Goal: Transaction & Acquisition: Purchase product/service

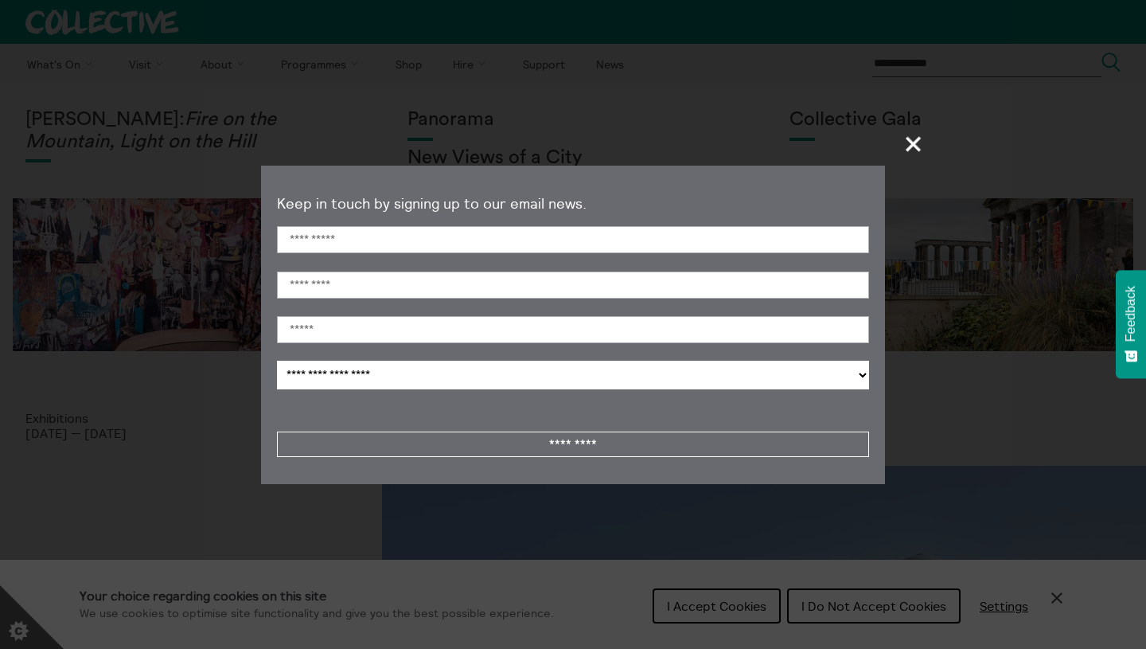
click at [912, 140] on span "+" at bounding box center [914, 143] width 47 height 47
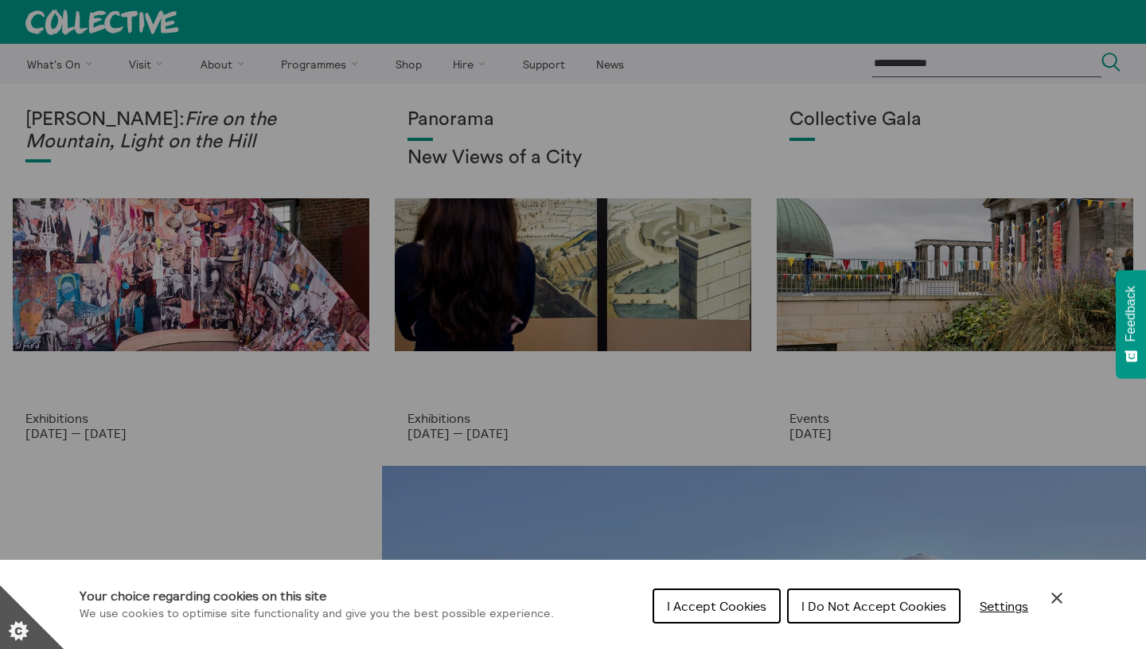
click at [1059, 591] on icon "Close Cookie Control" at bounding box center [1056, 597] width 19 height 19
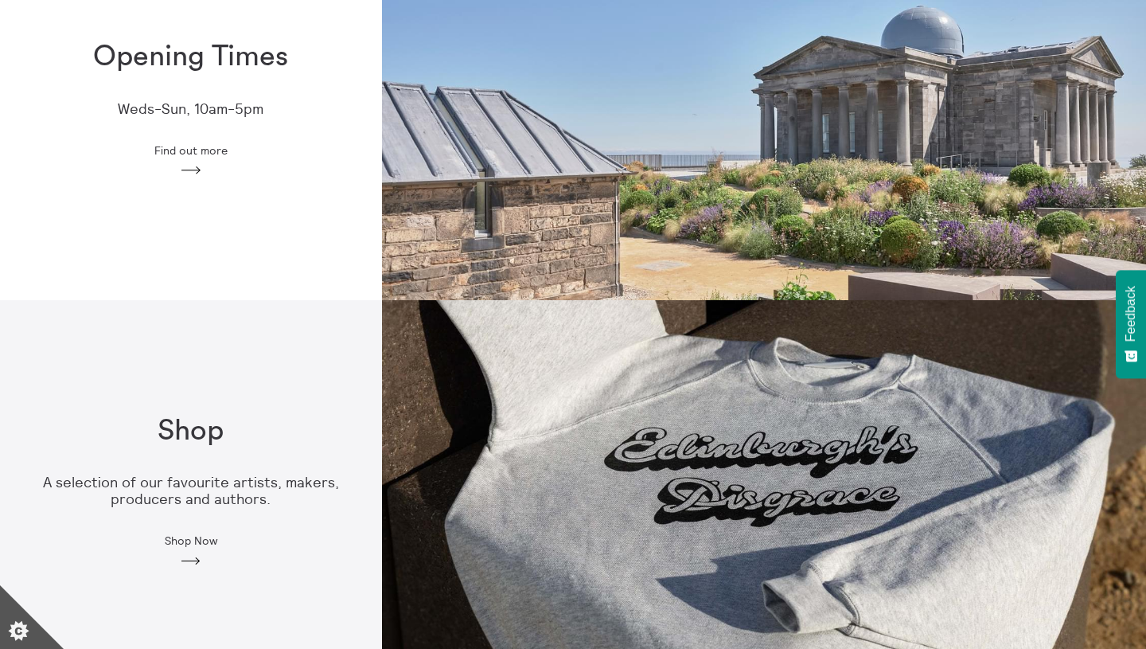
scroll to position [547, 0]
click at [821, 431] on img at bounding box center [764, 492] width 764 height 382
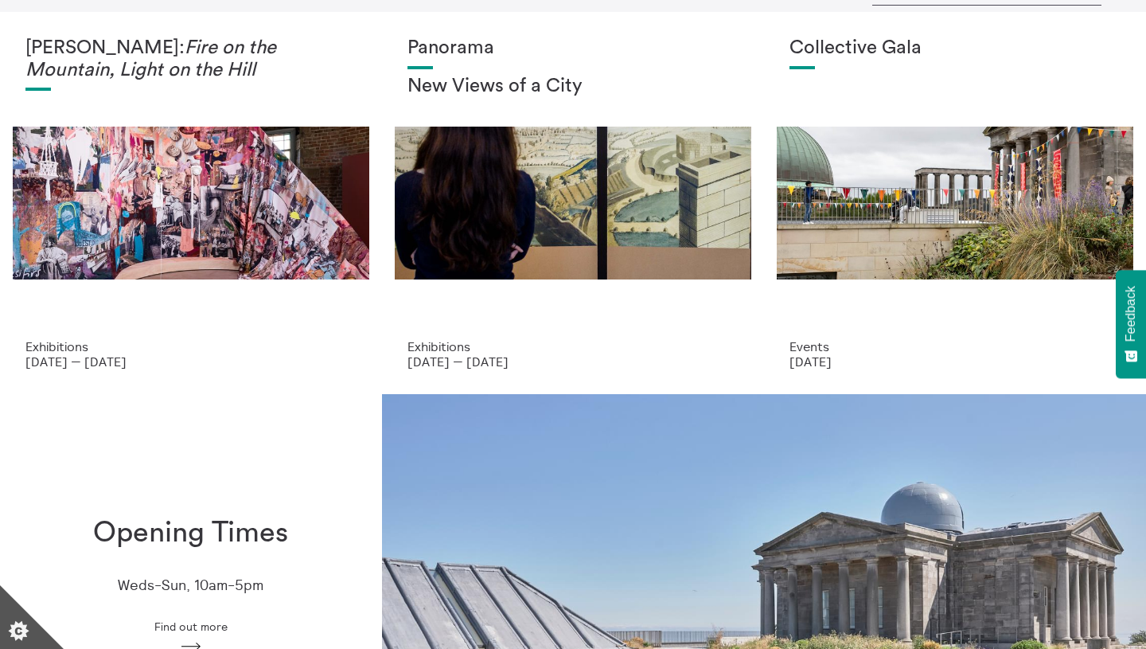
scroll to position [71, 0]
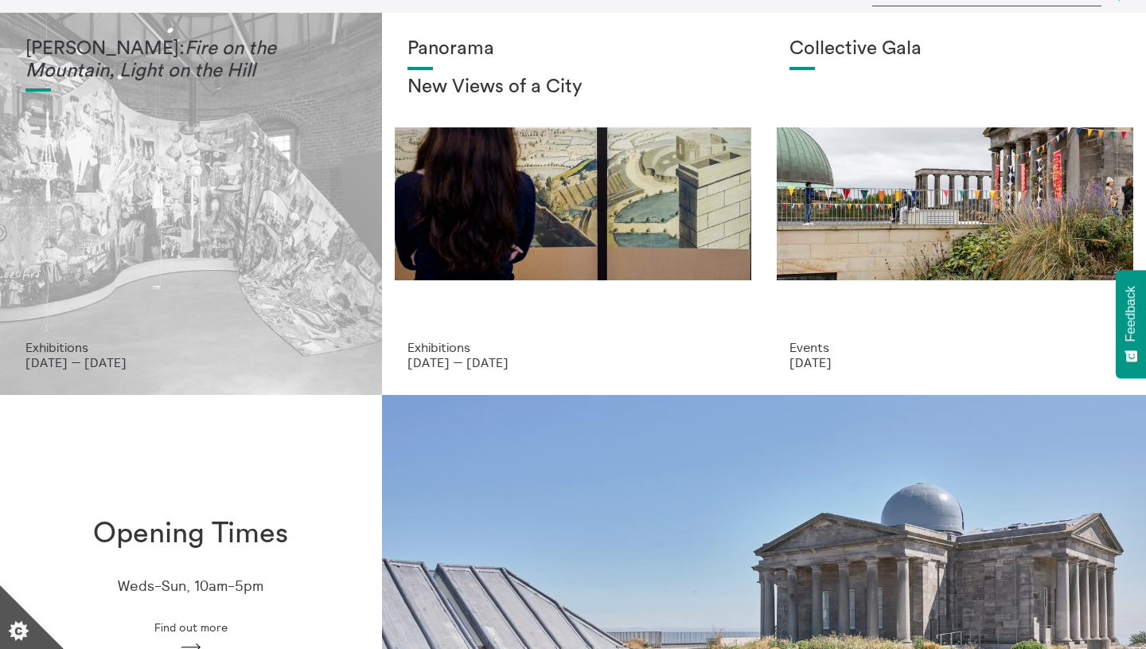
click at [93, 345] on p "Exhibitions" at bounding box center [190, 347] width 331 height 14
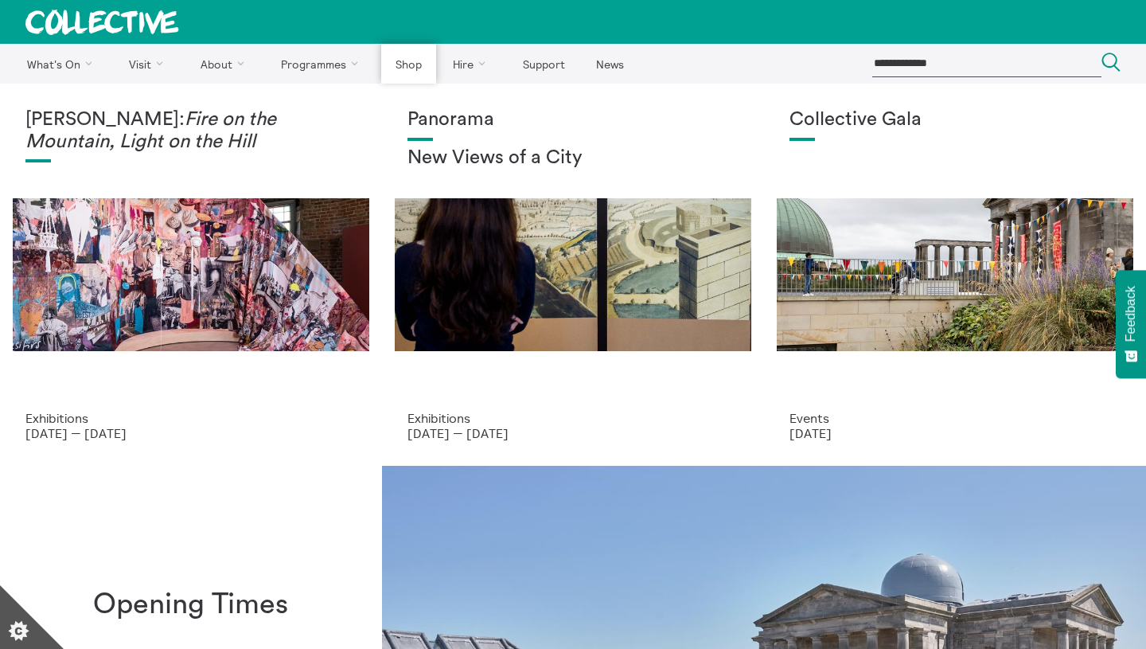
click at [415, 65] on link "Shop" at bounding box center [408, 64] width 54 height 40
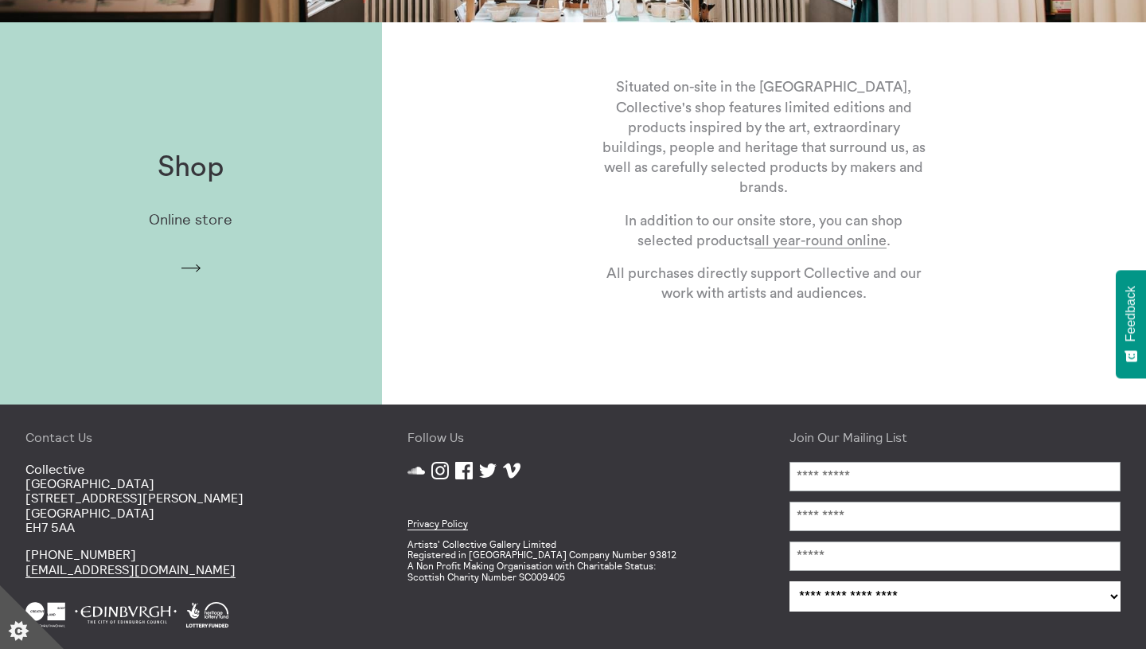
scroll to position [444, 0]
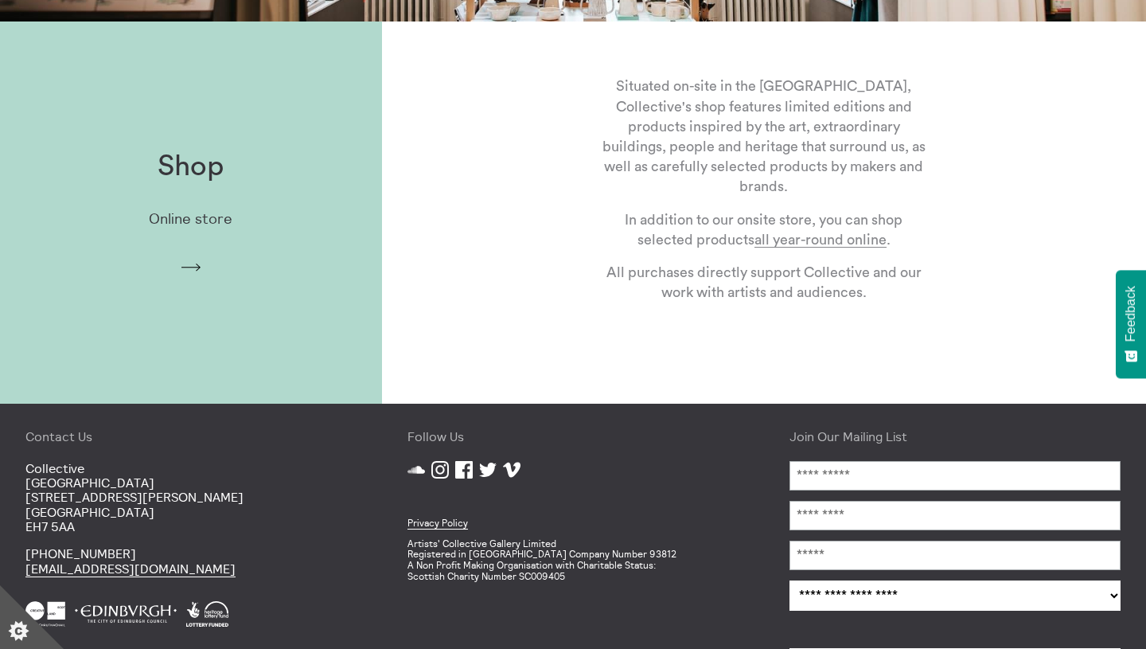
click at [195, 264] on icon "Arrow" at bounding box center [190, 267] width 25 height 14
